Goal: Transaction & Acquisition: Purchase product/service

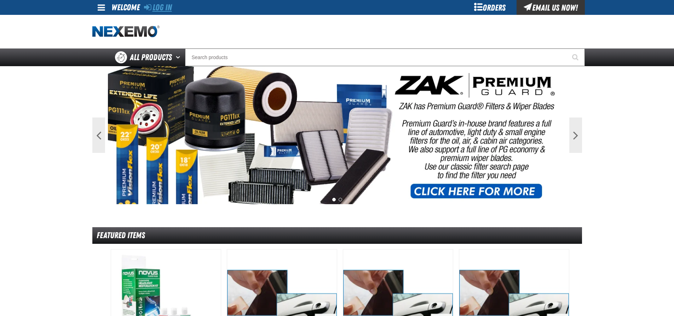
click at [170, 7] on link "Log In" at bounding box center [158, 7] width 28 height 10
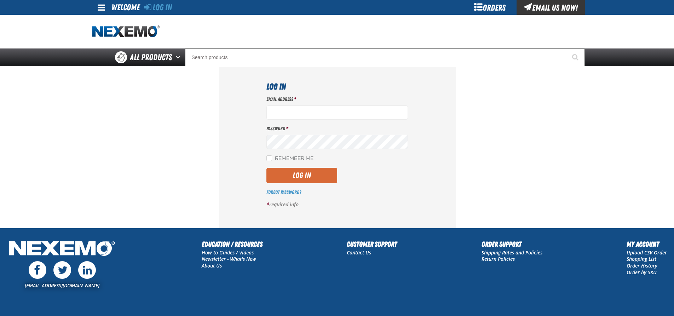
type input "aboyd@joemyerstoyota.com"
click at [313, 183] on button "Log In" at bounding box center [301, 176] width 71 height 16
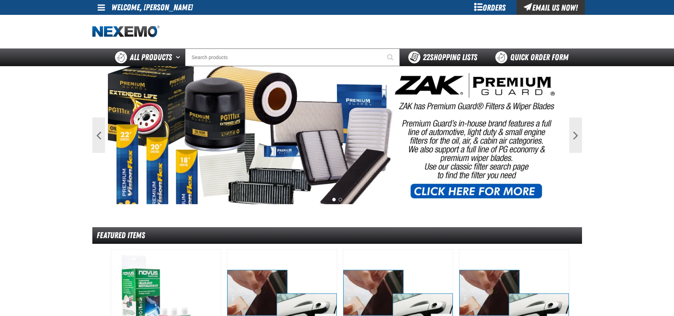
drag, startPoint x: 426, startPoint y: 49, endPoint x: 424, endPoint y: 61, distance: 12.2
click at [426, 49] on div "22 Shopping Lists" at bounding box center [443, 57] width 86 height 18
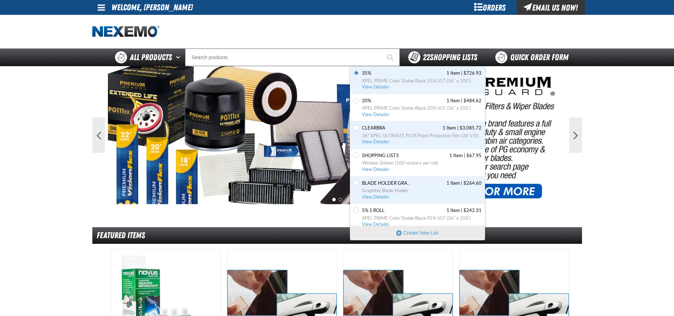
click at [424, 60] on strong "22" at bounding box center [426, 57] width 7 height 10
click at [424, 59] on strong "22" at bounding box center [426, 57] width 7 height 10
click at [376, 87] on span "View Details" at bounding box center [376, 86] width 29 height 5
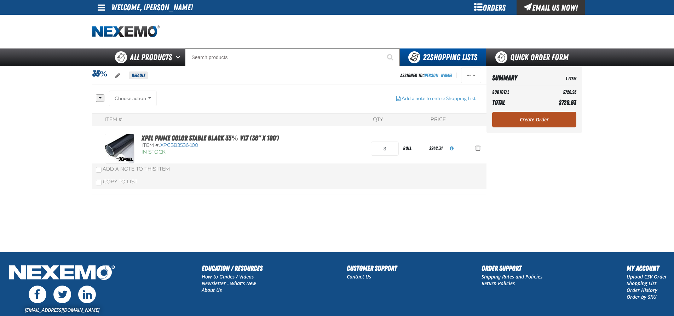
click at [530, 121] on link "Create Order" at bounding box center [534, 120] width 84 height 16
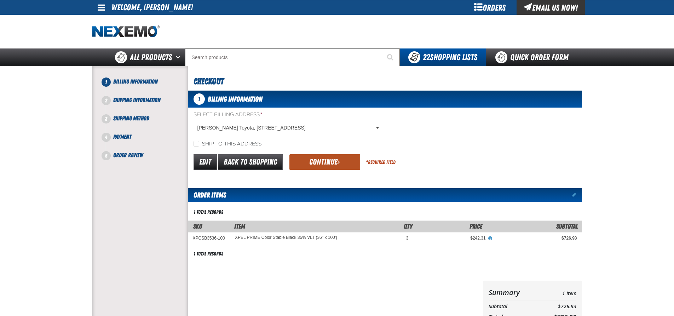
click at [332, 157] on button "Continue" at bounding box center [324, 162] width 71 height 16
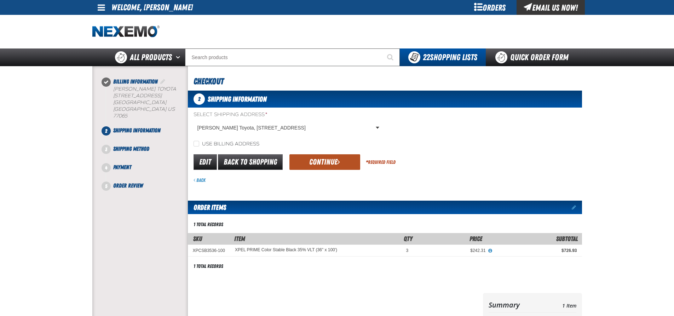
click at [328, 165] on button "Continue" at bounding box center [324, 162] width 71 height 16
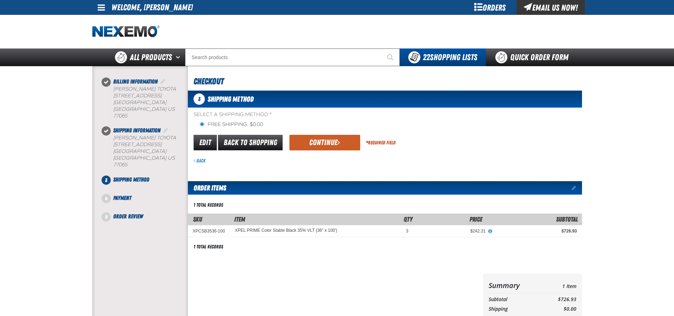
click at [327, 142] on button "Continue" at bounding box center [324, 143] width 71 height 16
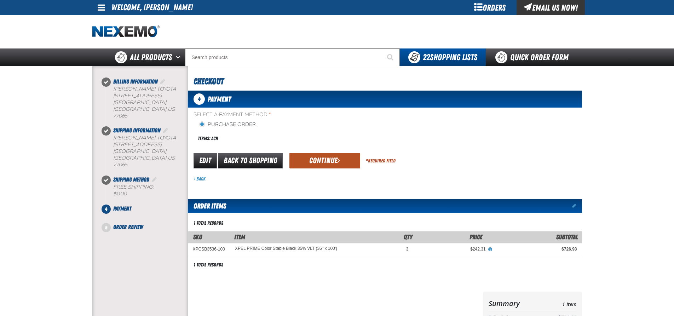
click at [320, 157] on button "Continue" at bounding box center [324, 161] width 71 height 16
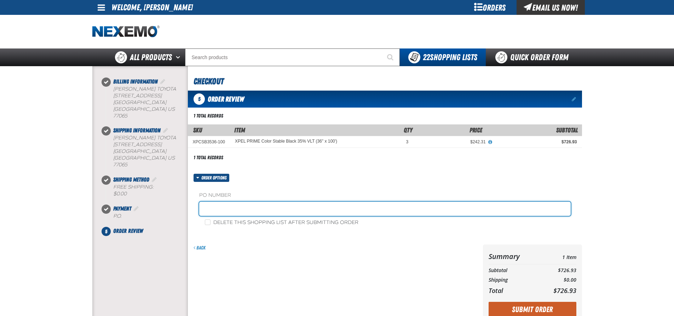
drag, startPoint x: 283, startPoint y: 210, endPoint x: 283, endPoint y: 215, distance: 5.0
click at [283, 210] on input "text" at bounding box center [384, 209] width 371 height 14
type input "adam boyd service"
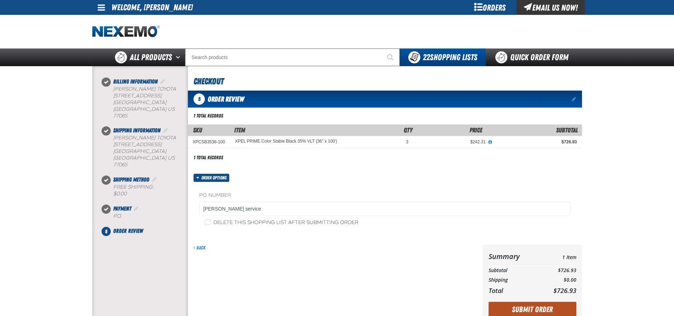
click at [507, 306] on button "Submit Order" at bounding box center [532, 310] width 88 height 16
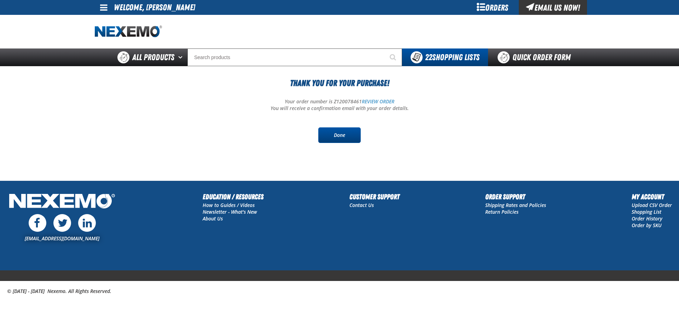
click at [337, 127] on link "Done" at bounding box center [339, 135] width 42 height 16
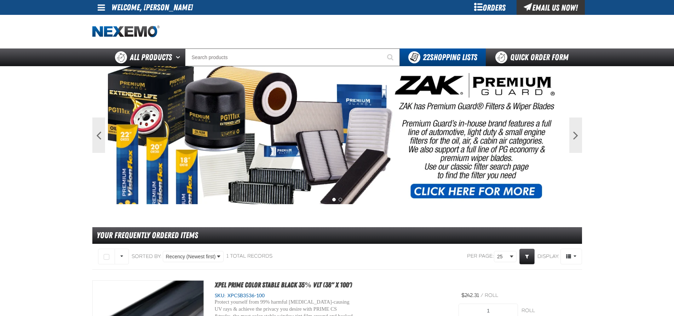
click at [75, 216] on main "Previous Next 1 2 Your Frequently Ordered Items" at bounding box center [337, 249] width 674 height 367
